Goal: Find specific page/section

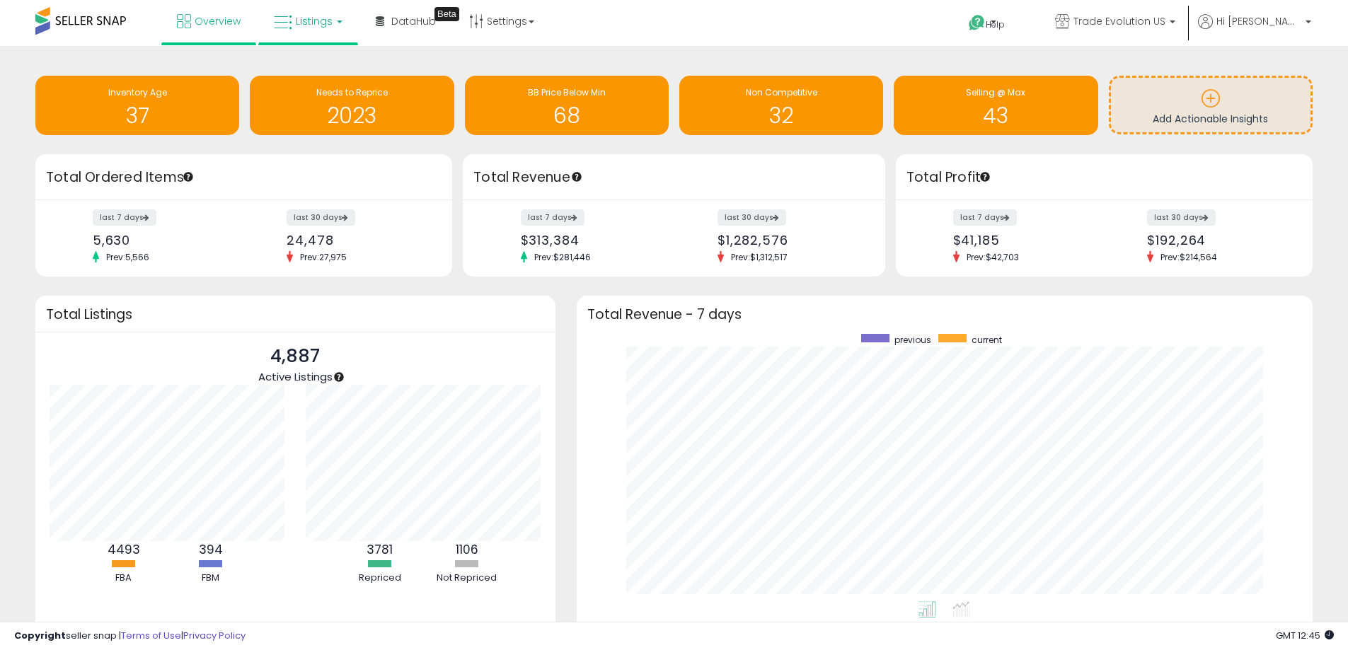
click at [330, 23] on link "Listings" at bounding box center [308, 21] width 90 height 42
click at [332, 65] on icon at bounding box center [319, 70] width 62 height 18
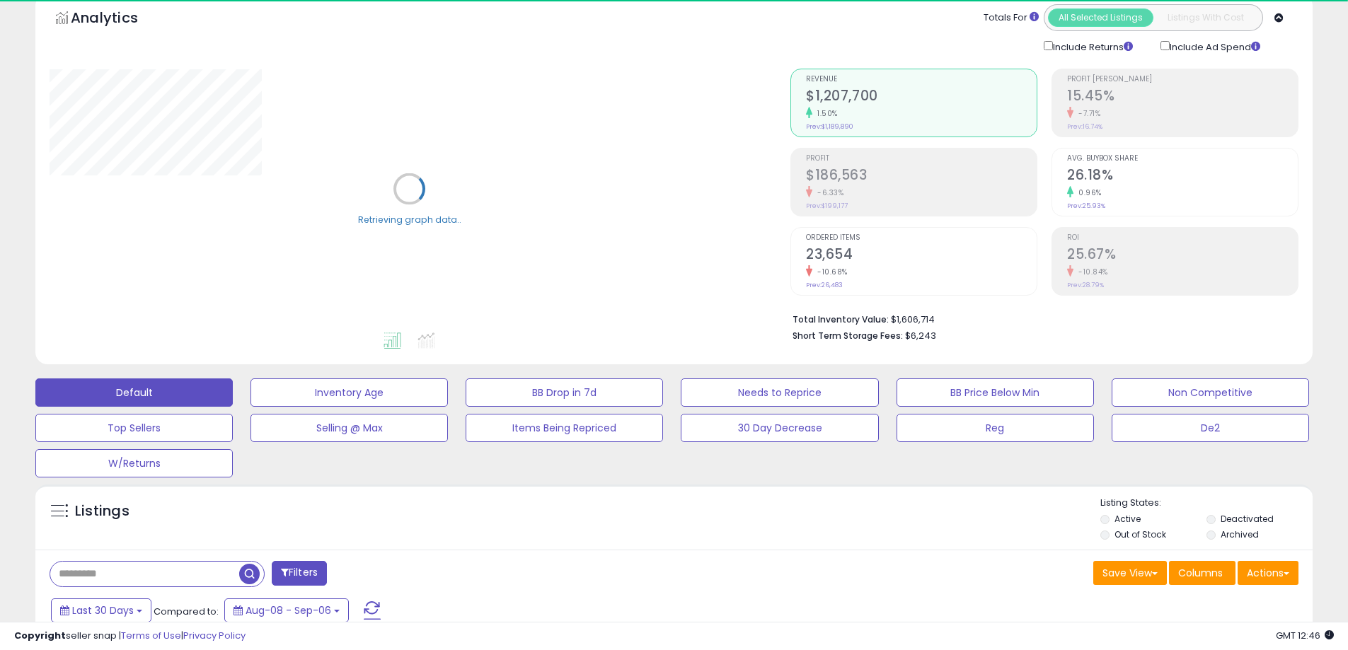
scroll to position [141, 0]
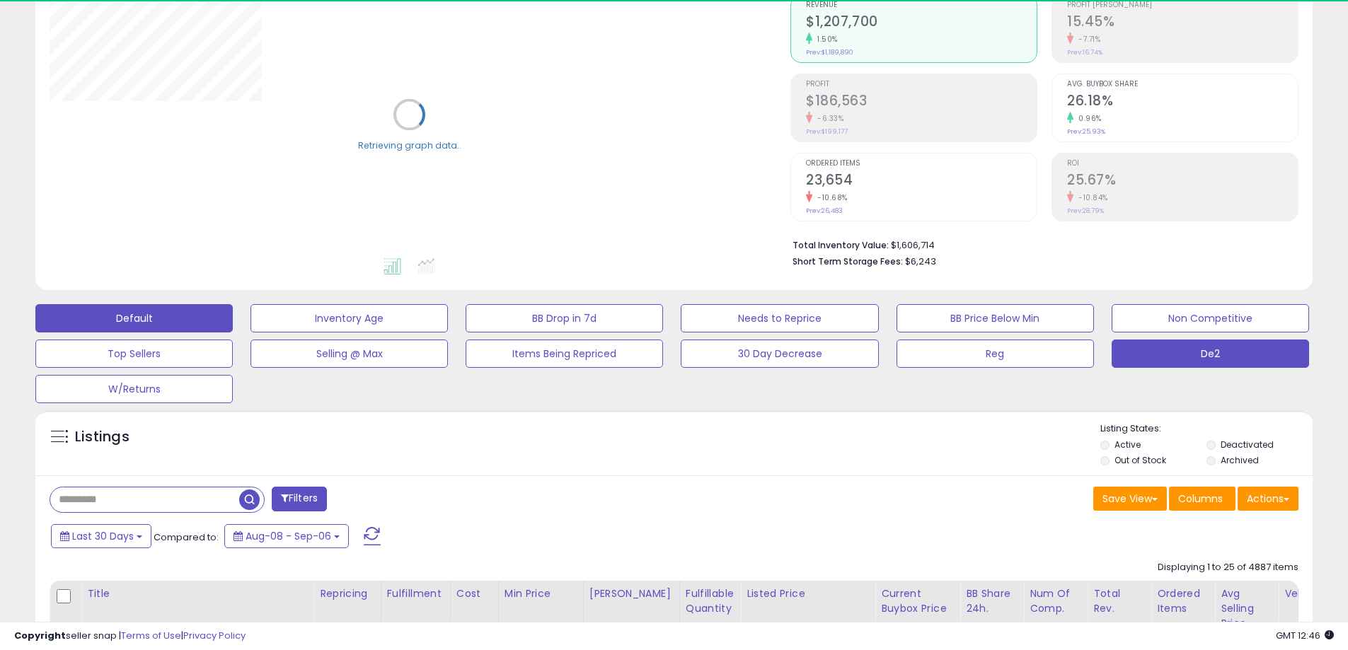
click at [1204, 365] on button "De2" at bounding box center [1209, 354] width 197 height 28
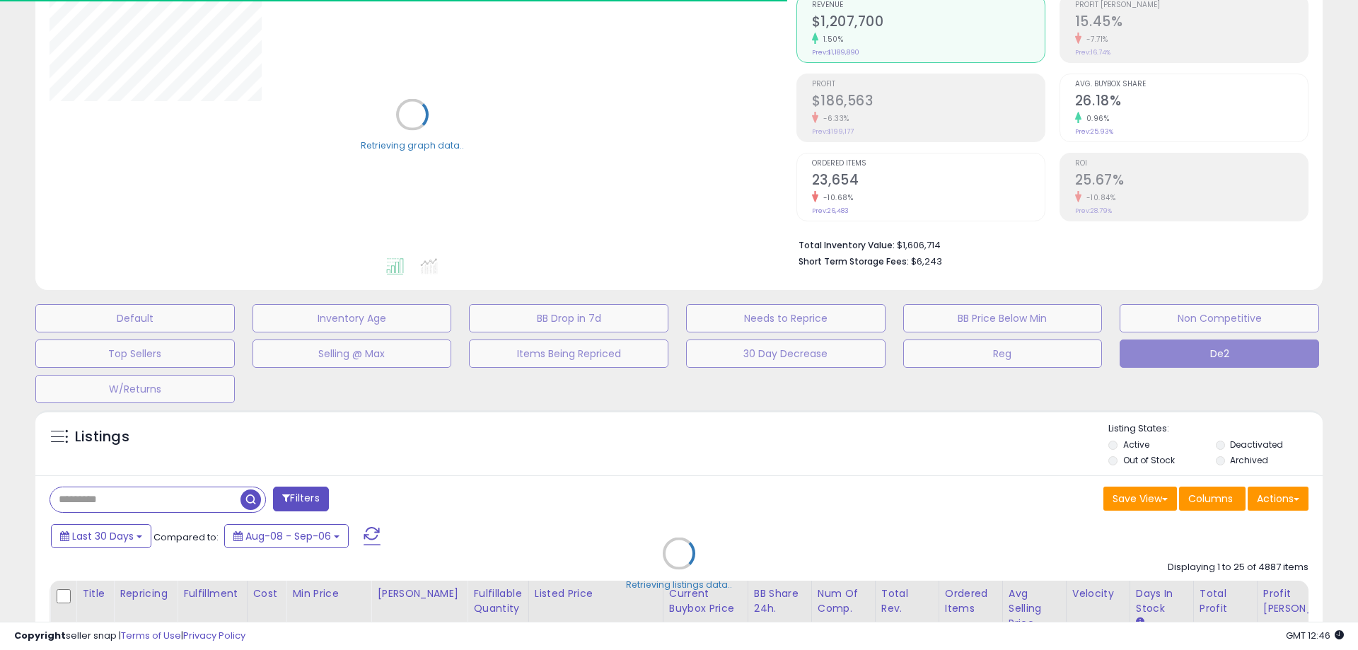
type input "*******"
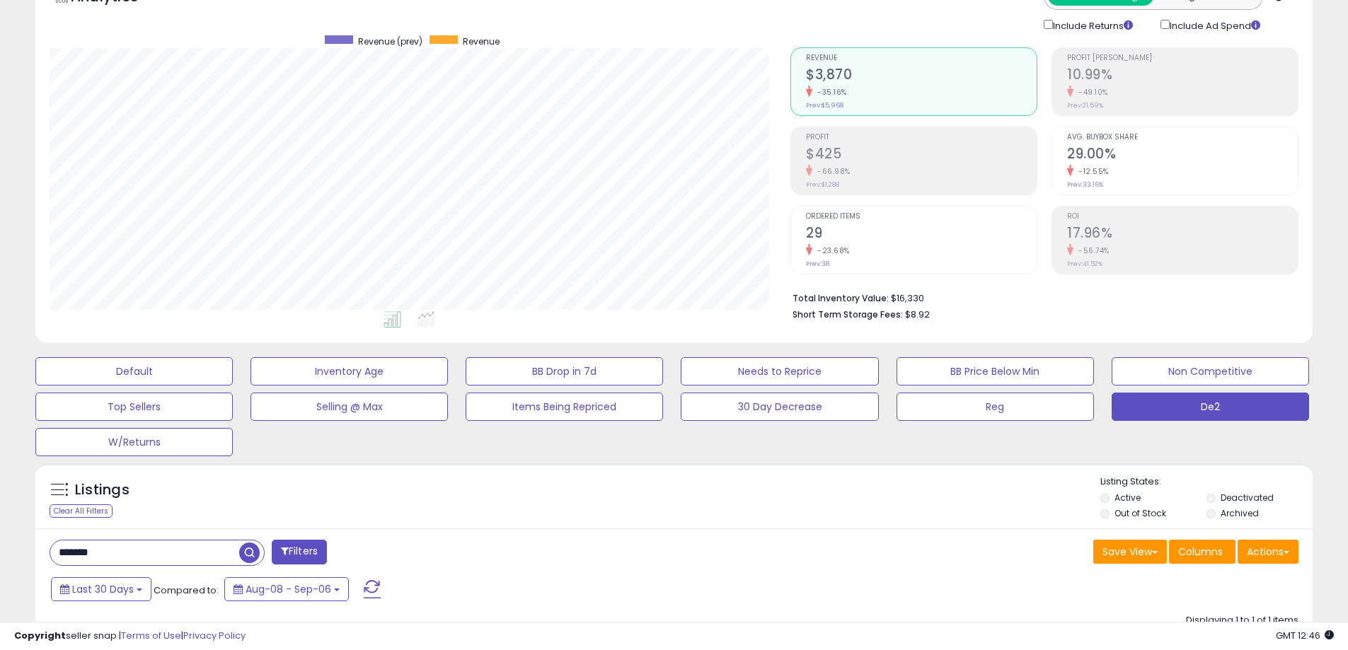
scroll to position [0, 0]
